Goal: Information Seeking & Learning: Learn about a topic

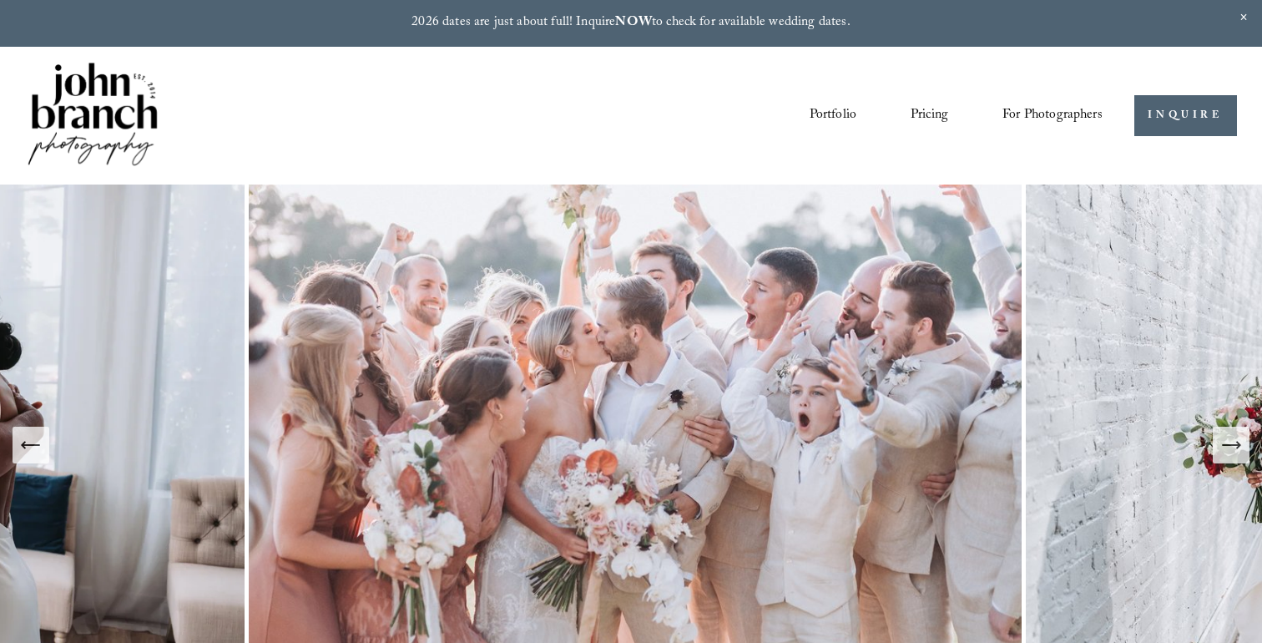
click at [918, 112] on link "Pricing" at bounding box center [930, 116] width 38 height 28
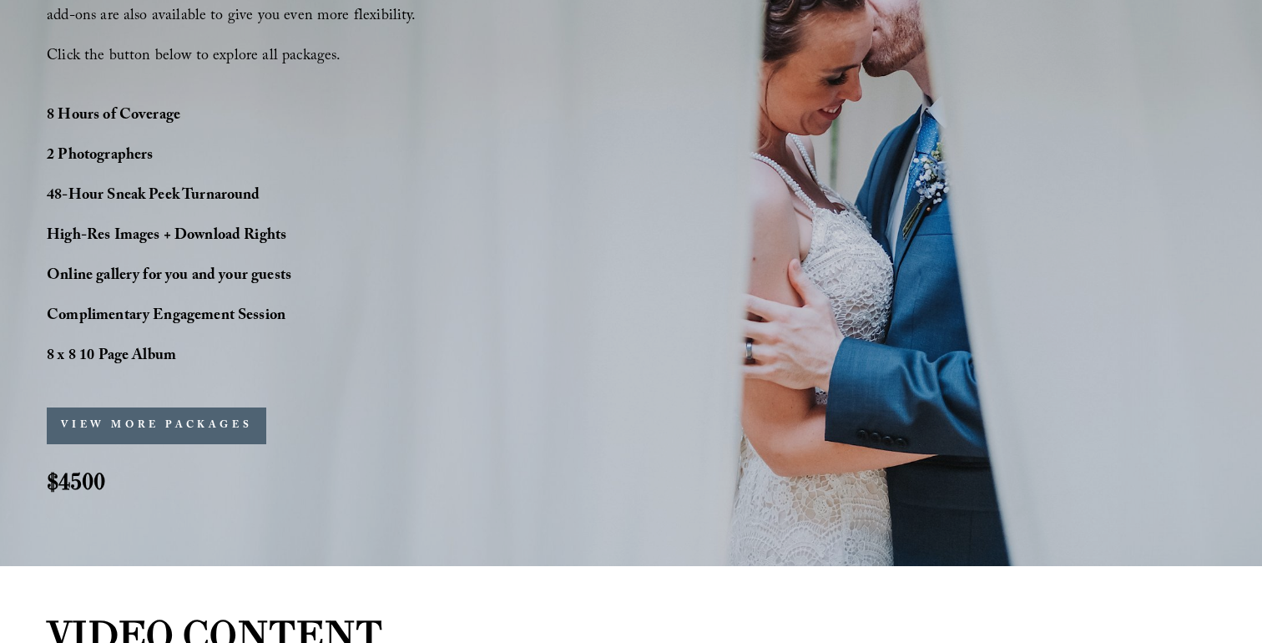
scroll to position [1347, 0]
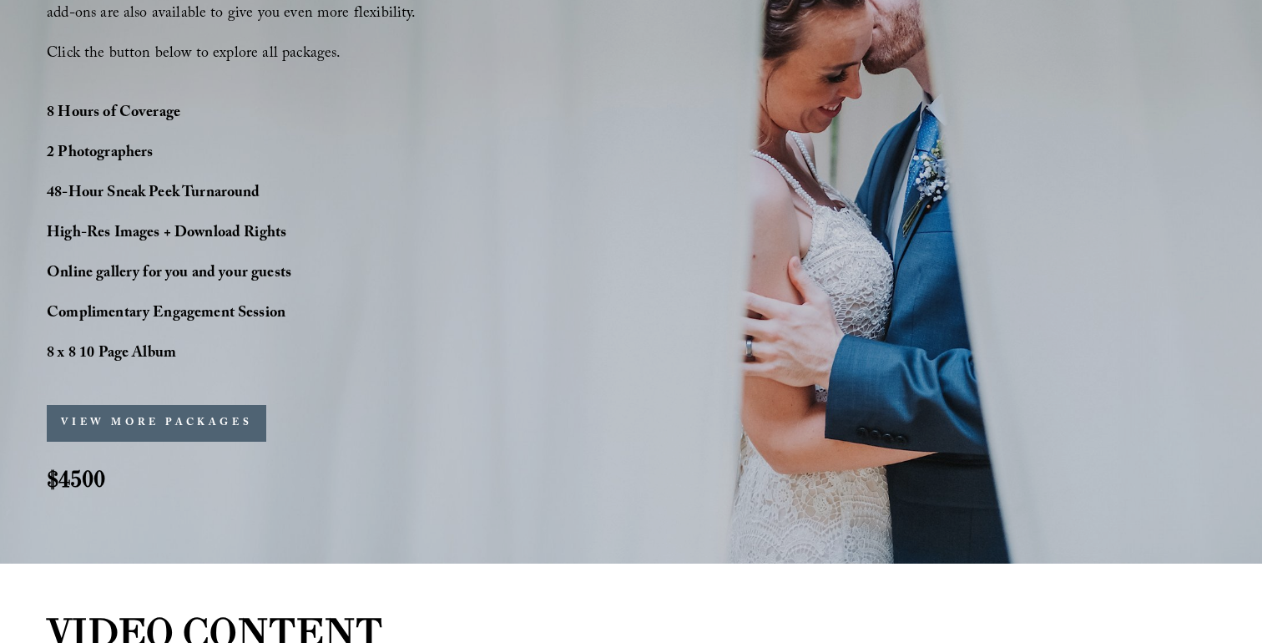
click at [234, 428] on button "VIEW MORE PACKAGES" at bounding box center [157, 423] width 220 height 37
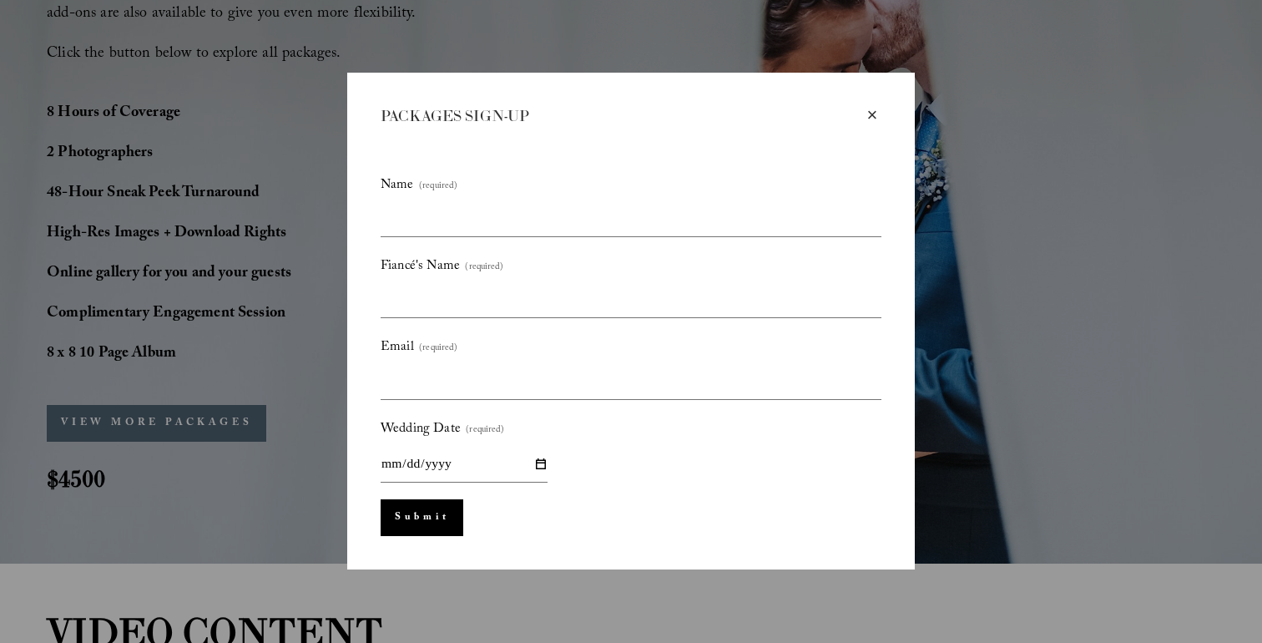
click at [878, 120] on div "×" at bounding box center [872, 115] width 18 height 18
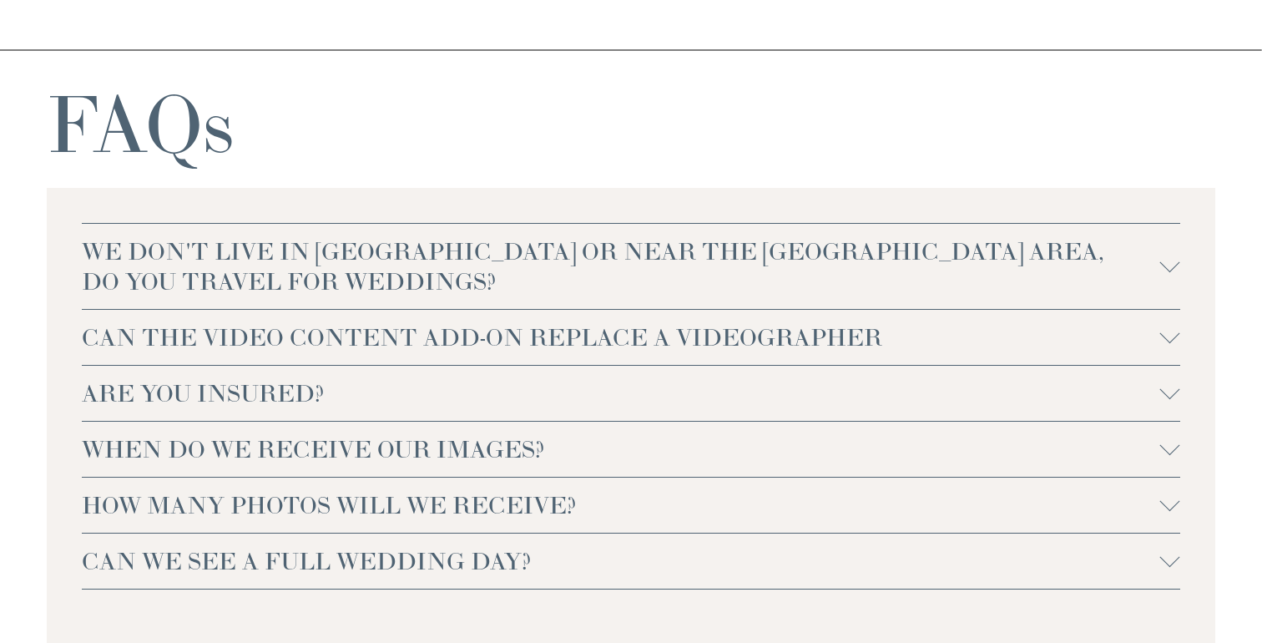
scroll to position [3564, 0]
click at [273, 490] on span "HOW MANY PHOTOS WILL WE RECEIVE?" at bounding box center [621, 503] width 1078 height 30
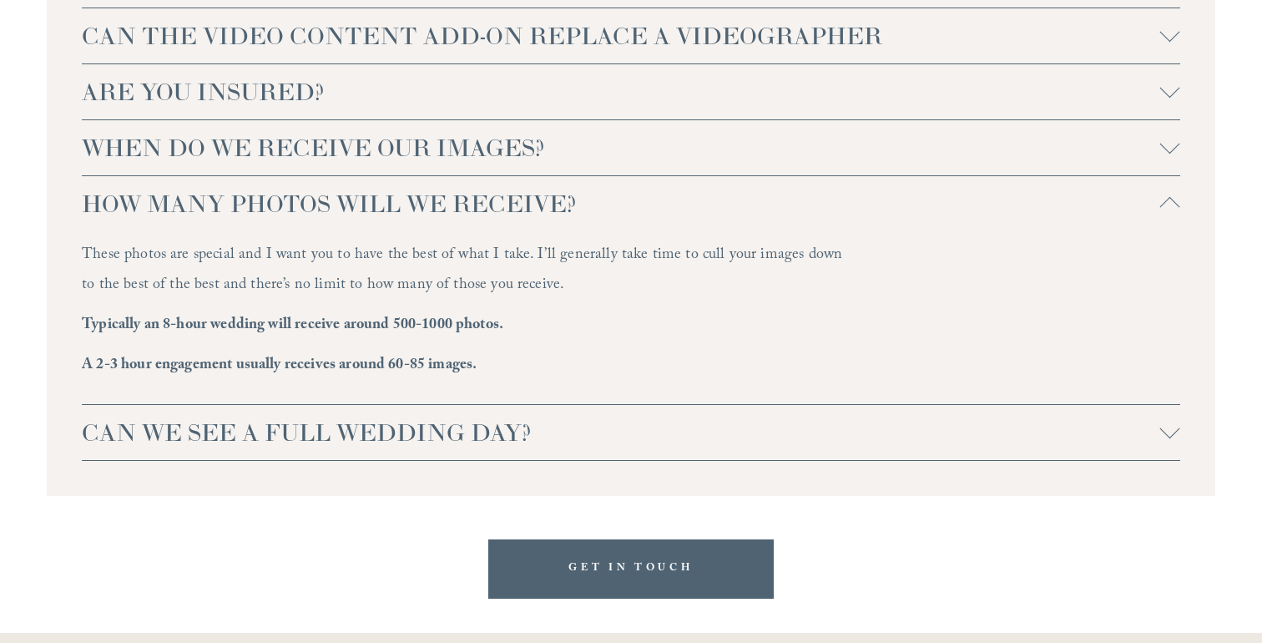
scroll to position [3866, 0]
